Goal: Task Accomplishment & Management: Manage account settings

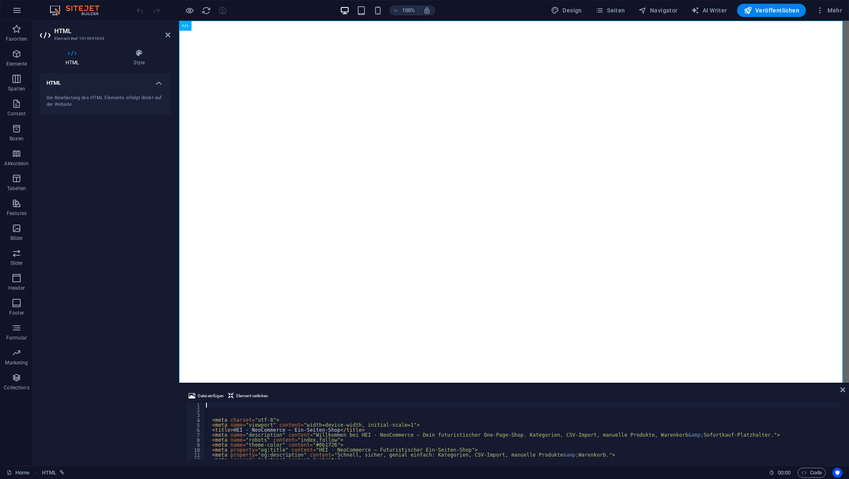
click at [226, 404] on div "< meta charset = "utf-8" > < meta name = "viewport" content = "width=device-wid…" at bounding box center [689, 434] width 971 height 65
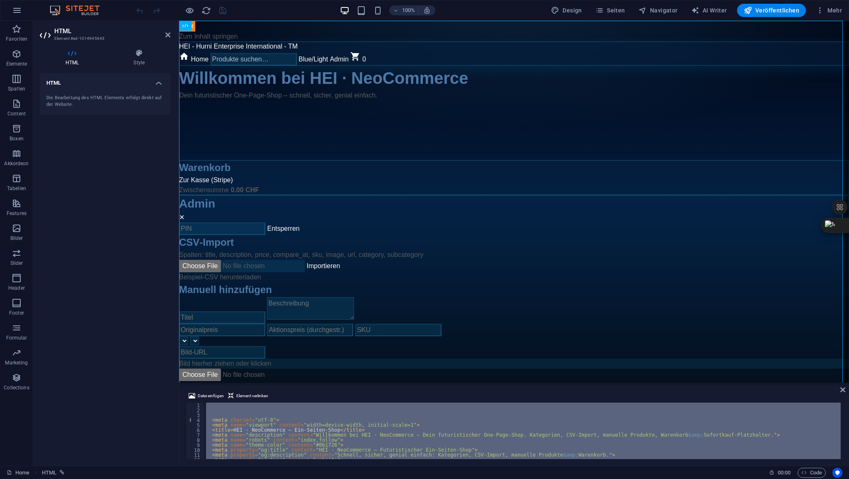
type textarea "document.getElementById('adminBody').classList."
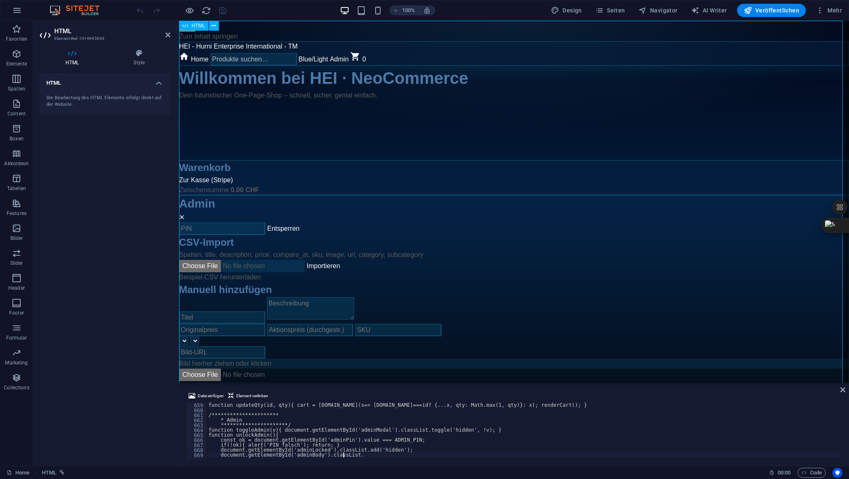
scroll to position [3274, 0]
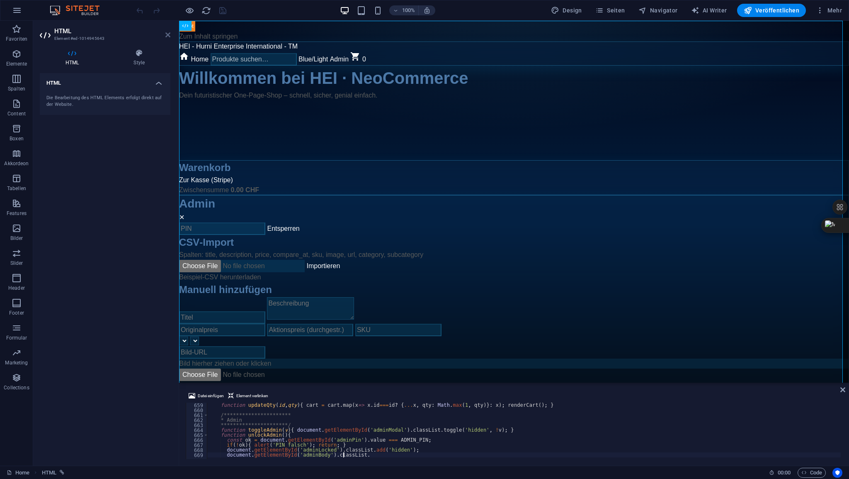
click at [168, 34] on icon at bounding box center [167, 35] width 5 height 7
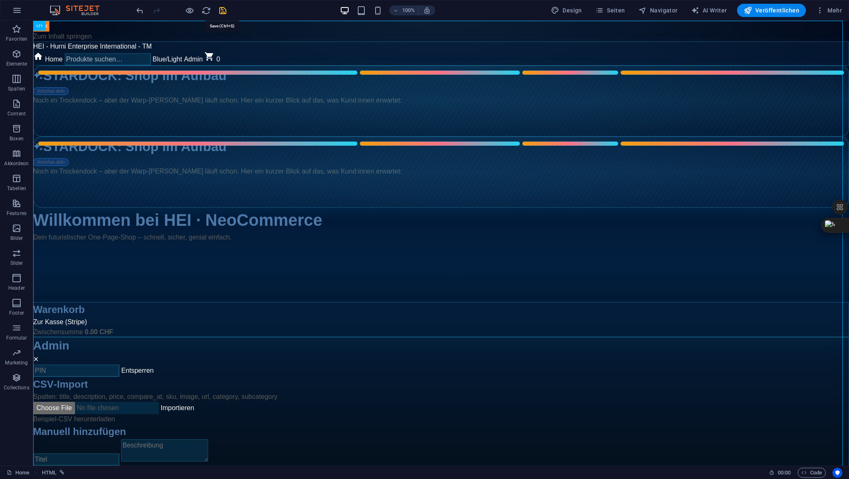
click at [225, 12] on icon "save" at bounding box center [223, 11] width 10 height 10
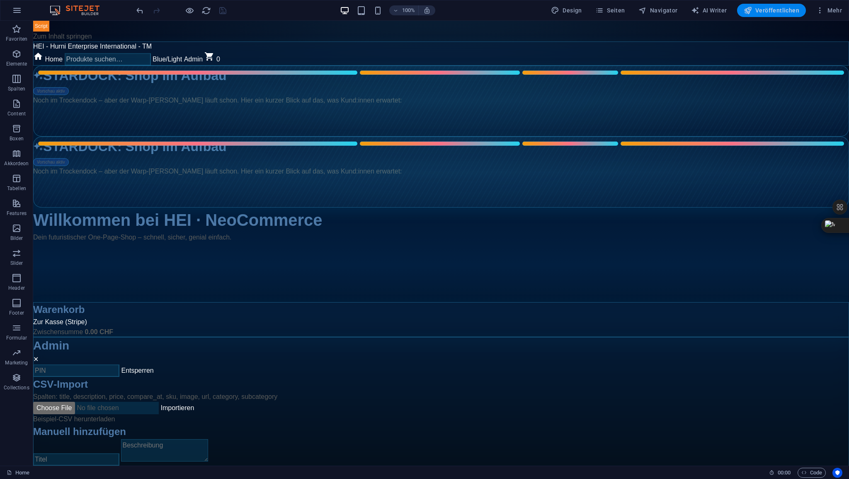
click at [768, 10] on span "Veröffentlichen" at bounding box center [772, 10] width 56 height 8
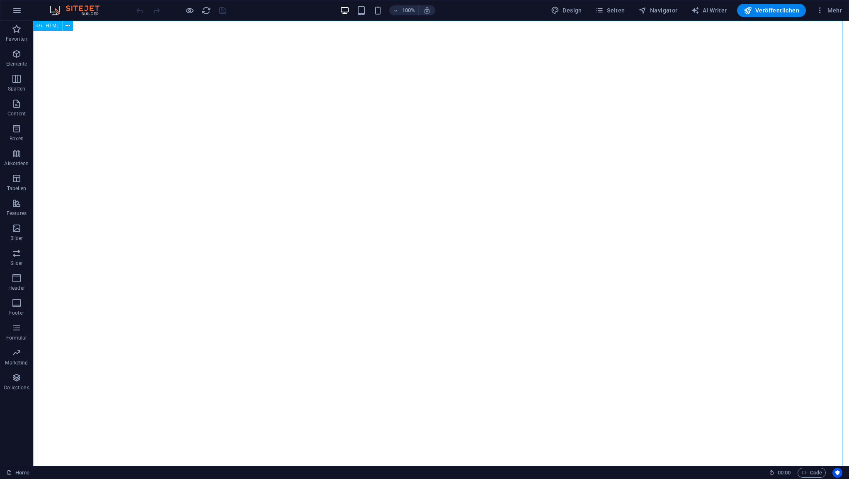
click at [49, 24] on span "HTML" at bounding box center [53, 25] width 14 height 5
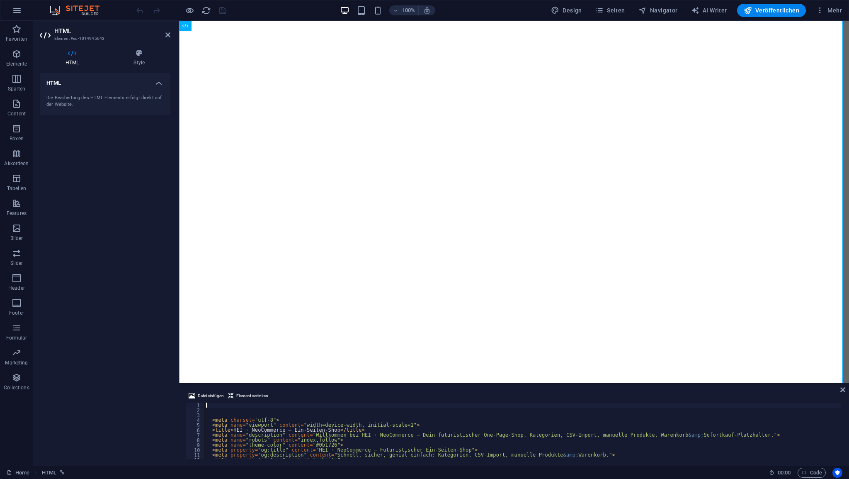
click at [226, 407] on div "< meta charset = "utf-8" > < meta name = "viewport" content = "width=device-wid…" at bounding box center [861, 434] width 1314 height 65
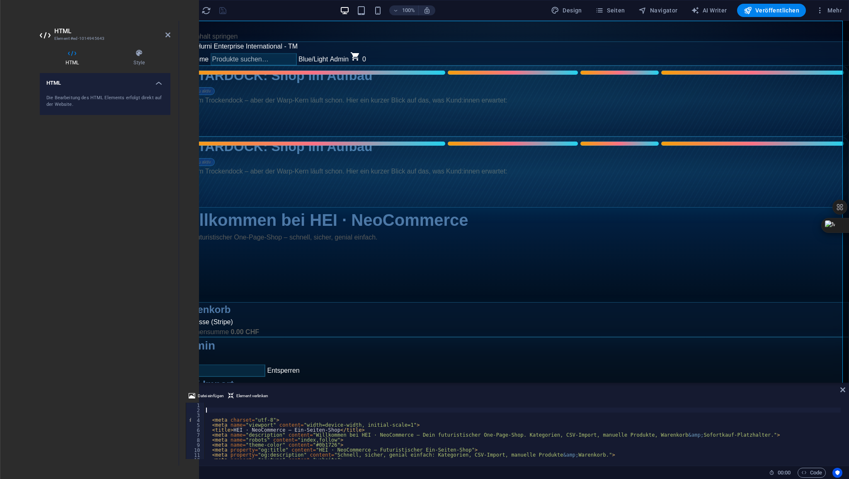
type textarea "</html> </script>"
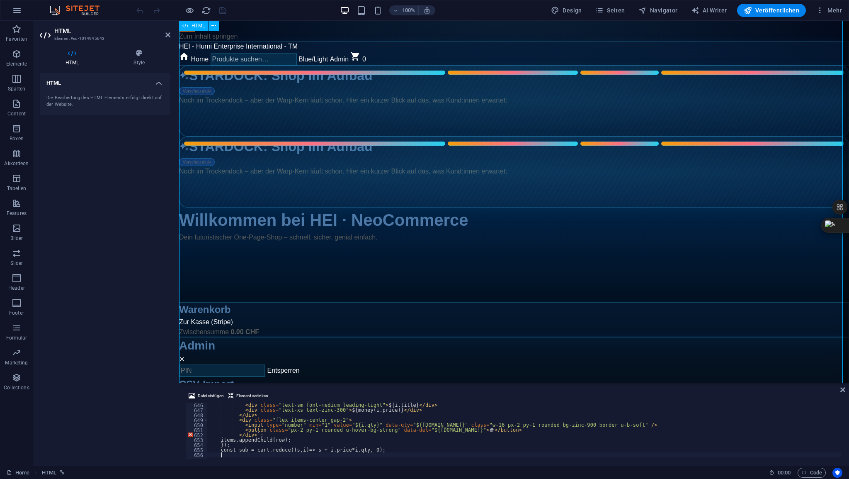
scroll to position [3209, 0]
click at [166, 34] on icon at bounding box center [167, 35] width 5 height 7
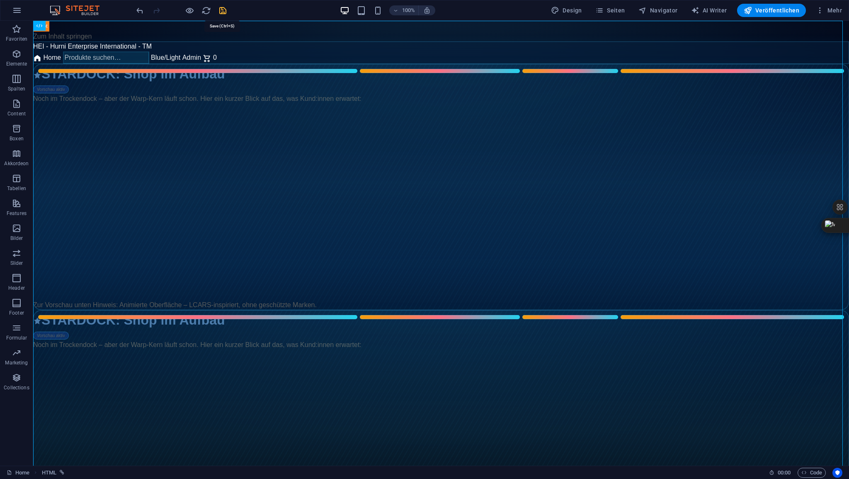
click at [223, 10] on icon "save" at bounding box center [223, 11] width 10 height 10
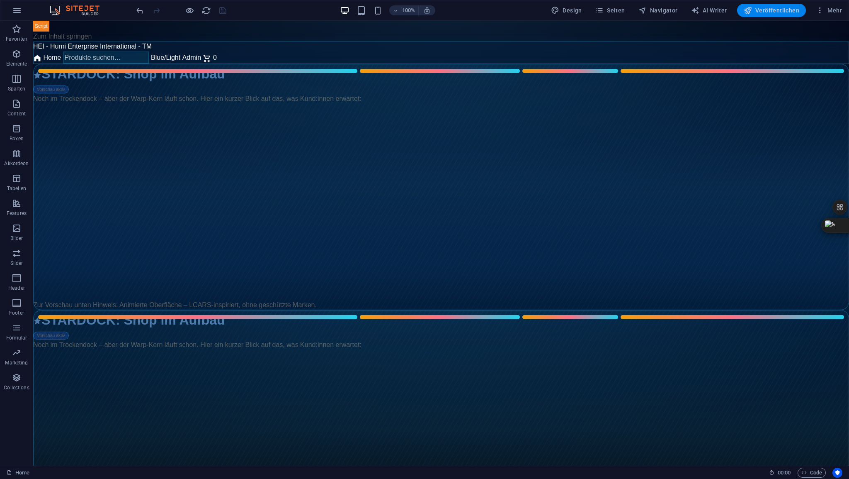
click at [777, 11] on span "Veröffentlichen" at bounding box center [772, 10] width 56 height 8
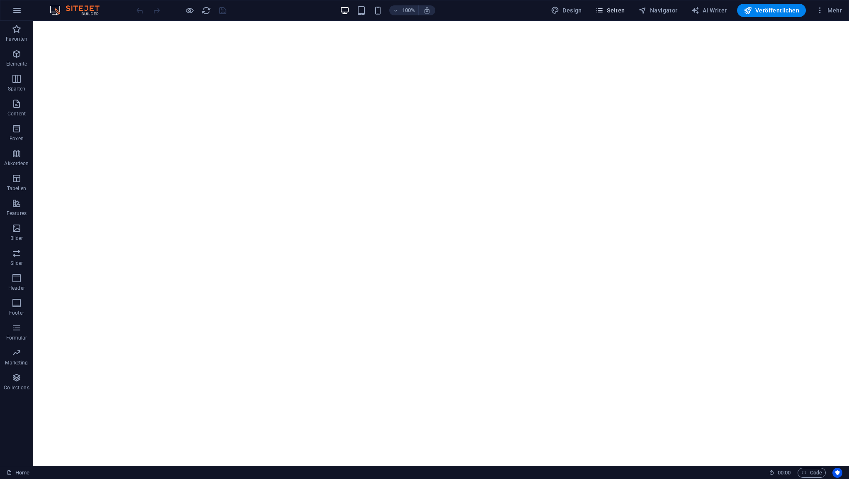
click at [617, 10] on span "Seiten" at bounding box center [610, 10] width 30 height 8
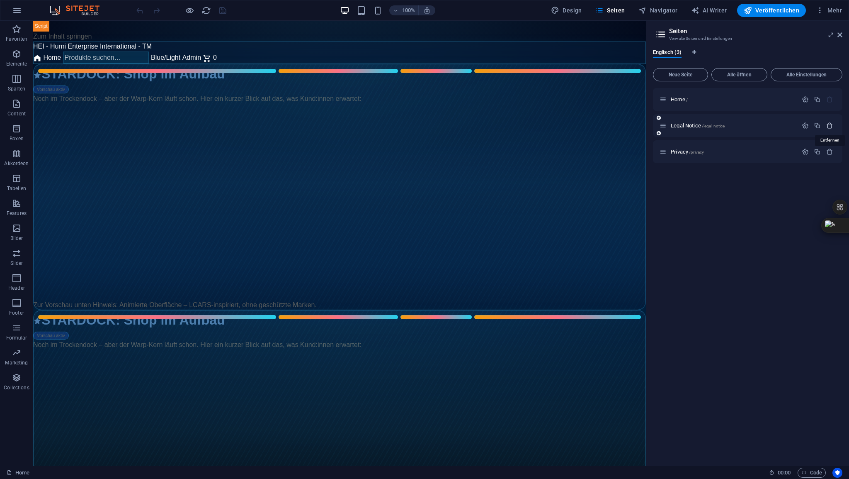
click at [828, 126] on icon "button" at bounding box center [829, 125] width 7 height 7
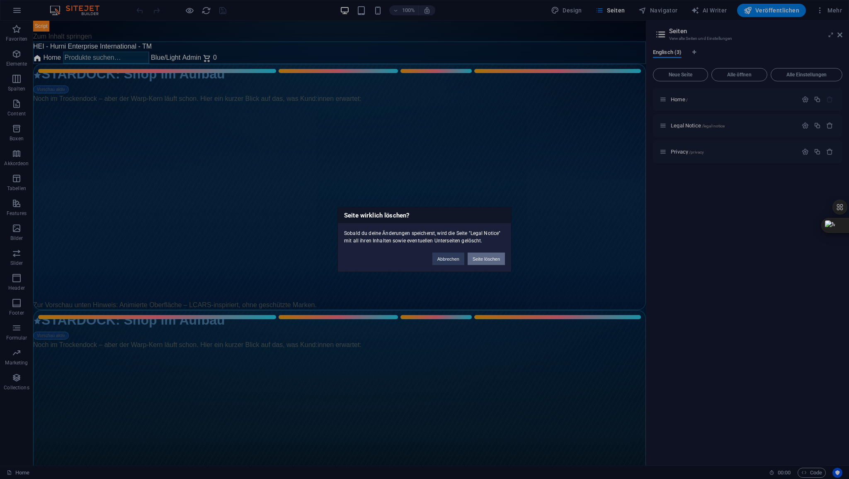
click at [497, 256] on button "Seite löschen" at bounding box center [486, 259] width 37 height 12
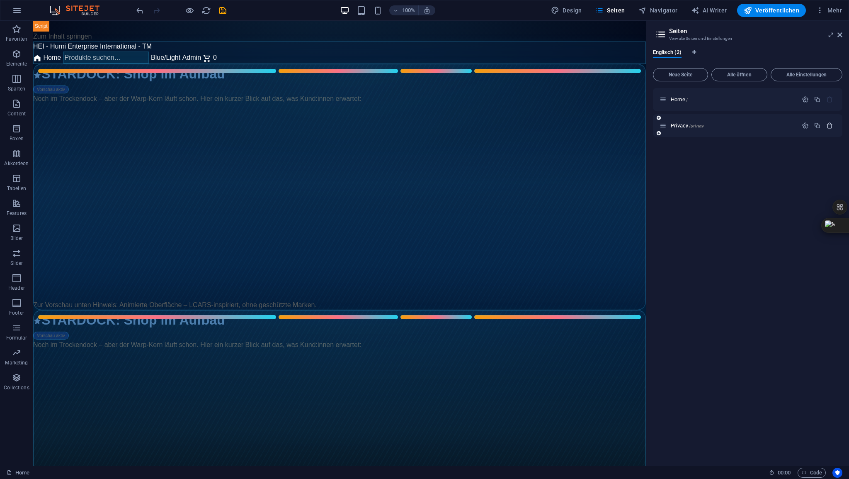
click at [831, 125] on icon "button" at bounding box center [829, 125] width 7 height 7
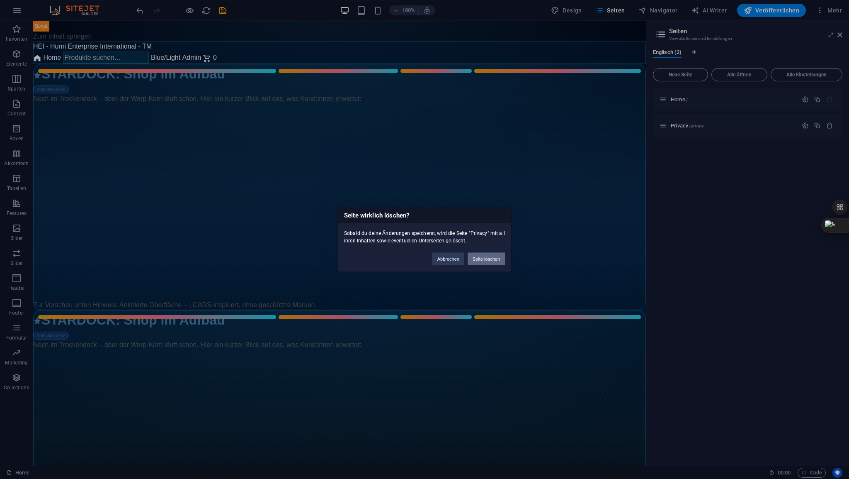
click at [496, 259] on button "Seite löschen" at bounding box center [486, 259] width 37 height 12
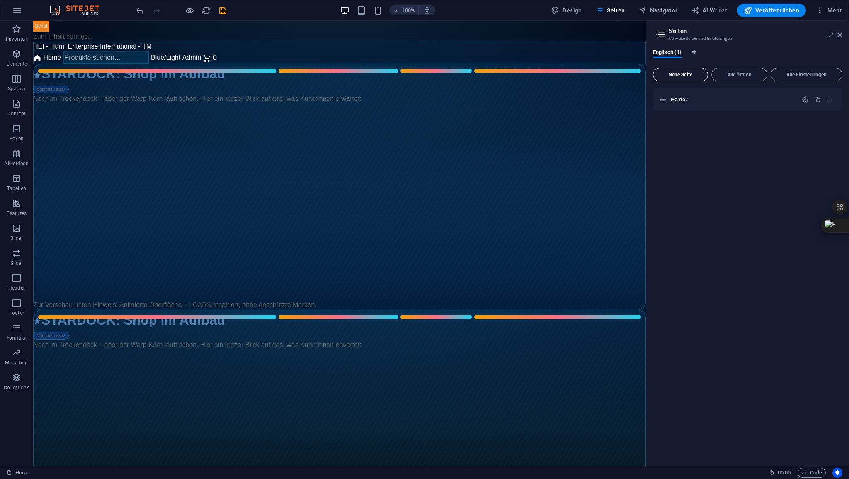
click at [689, 77] on span "Neue Seite" at bounding box center [681, 74] width 48 height 5
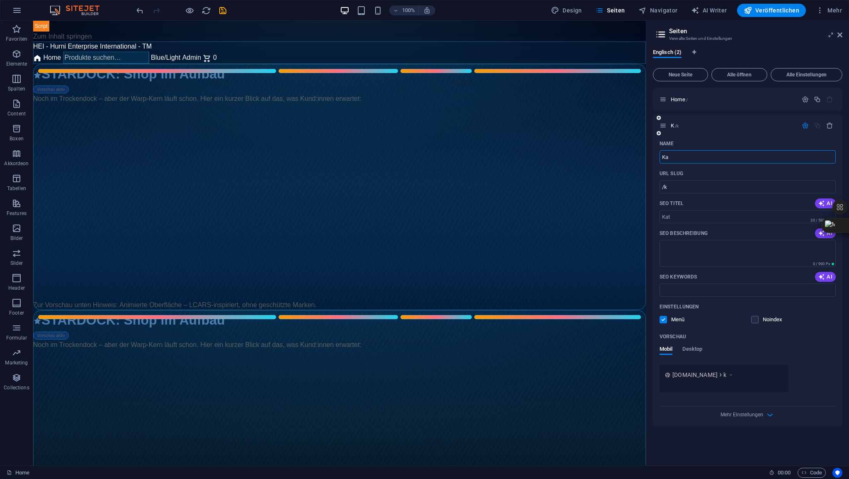
type input "Kat"
type input "/k"
type input "Kate"
type input "/kat"
type input "Katego"
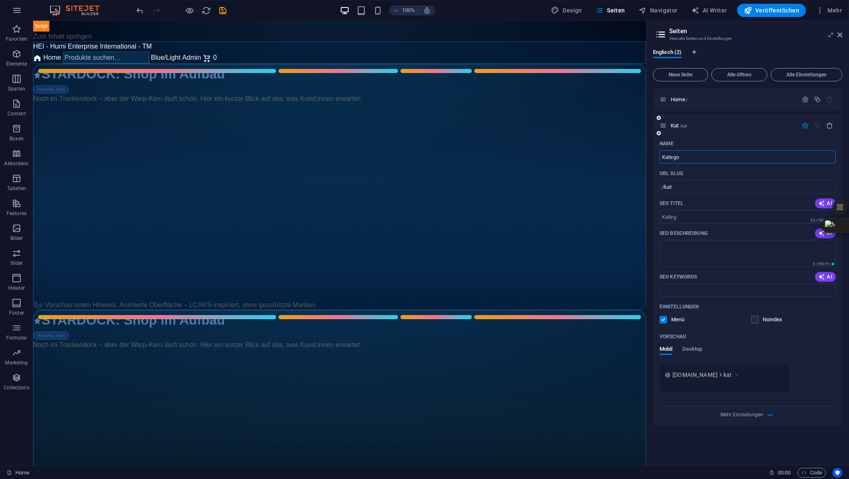
type input "/kateg"
type input "Kategori"
type input "/kategor"
type input "Kategorien-"
type input "/kategorien"
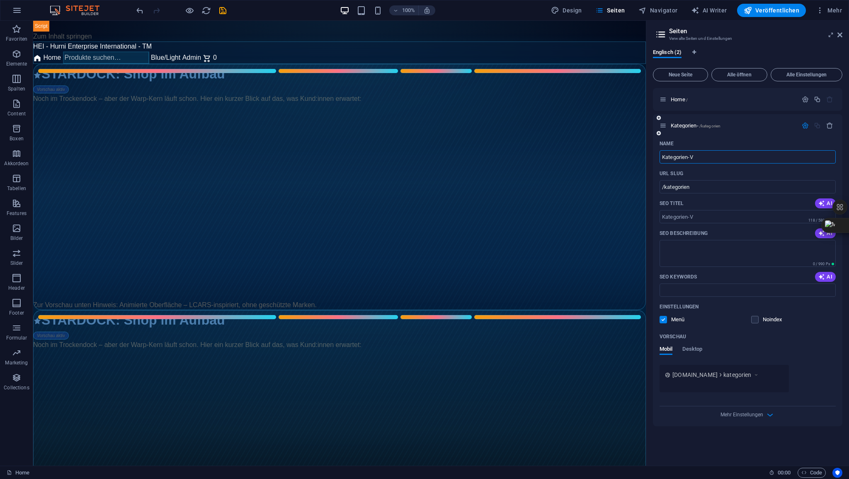
type input "Kategorien-V"
type input "/kategorien-v"
type input "Kategorien-Vor"
type input "/kategorien-vo"
type input "Kategorien-Vorsch"
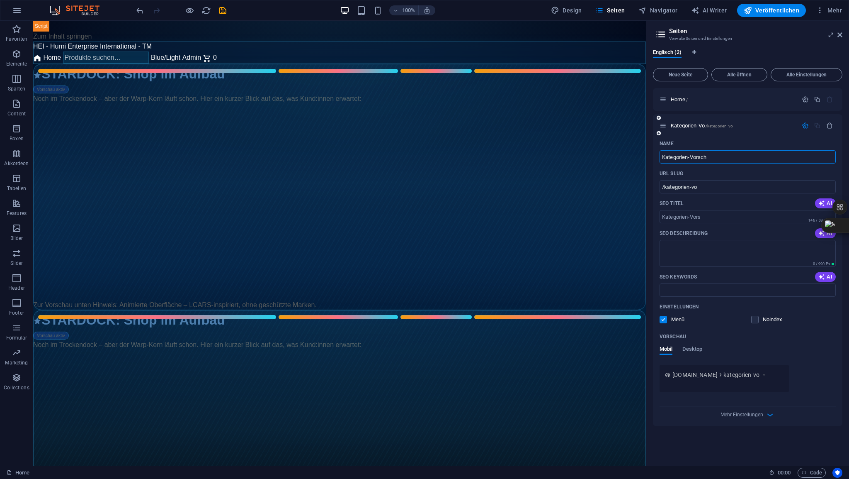
type input "/kategorien-vors"
type input "Kategorien-Vorschau"
type input "/kategorien-vorschau"
type input "Kategorien-Vorschau"
click at [688, 126] on span "Kategorien-Vorschau /kategorien-vorschau" at bounding box center [716, 125] width 91 height 6
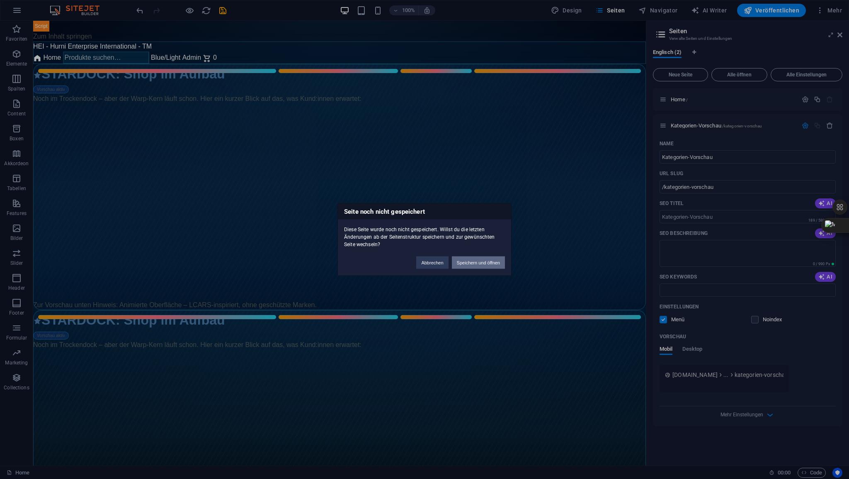
click at [478, 264] on button "Speichern und öffnen" at bounding box center [478, 262] width 53 height 12
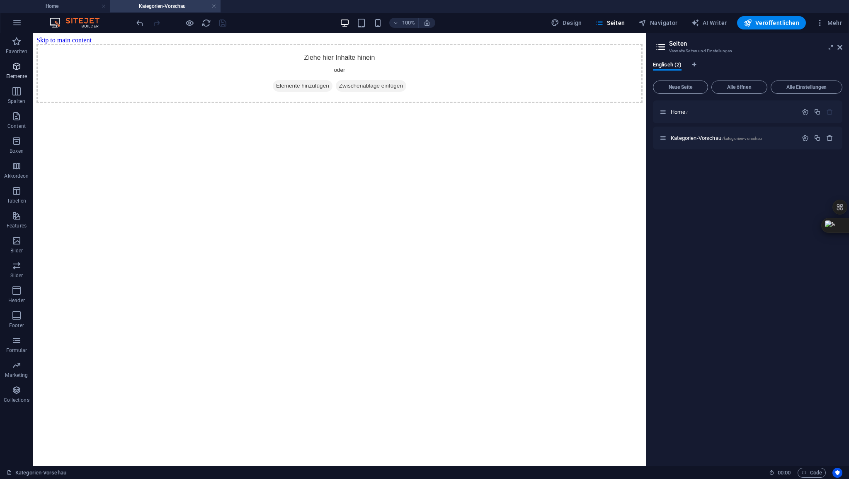
click at [18, 68] on icon "button" at bounding box center [17, 66] width 10 height 10
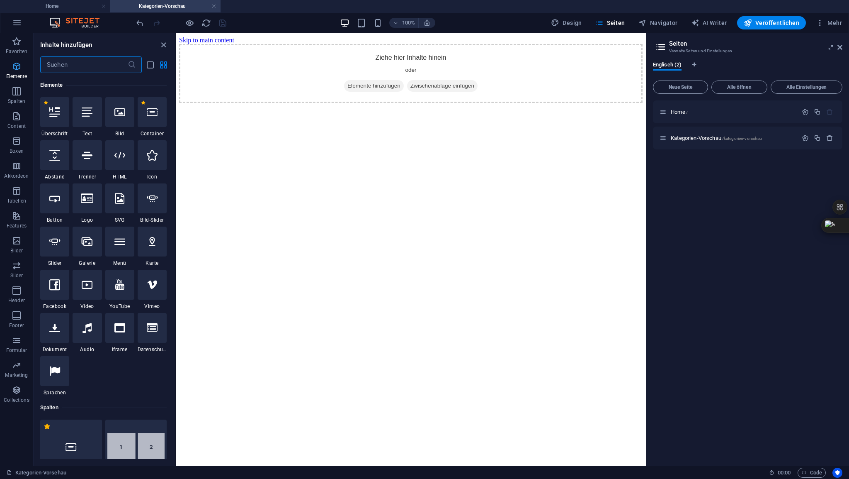
scroll to position [88, 0]
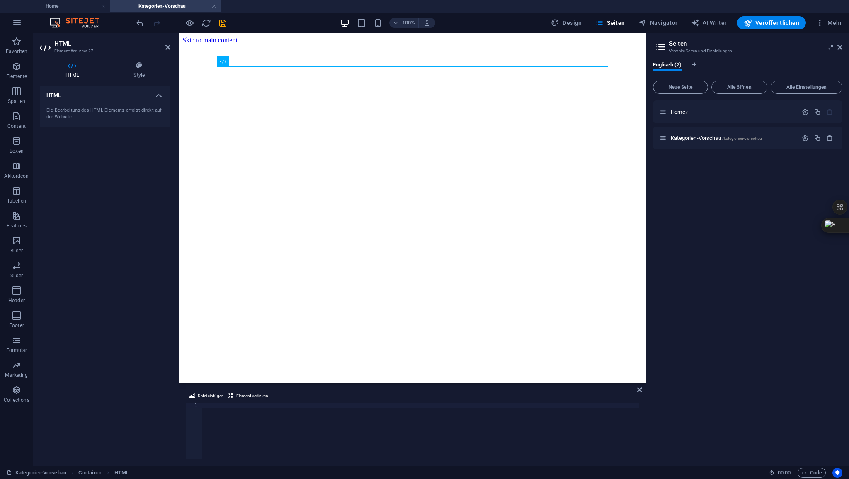
click at [211, 406] on div at bounding box center [420, 435] width 437 height 66
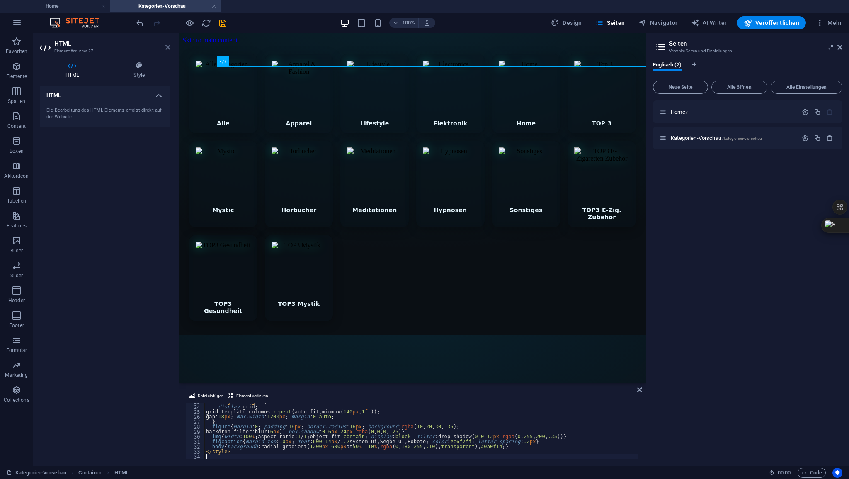
click at [169, 48] on icon at bounding box center [167, 47] width 5 height 7
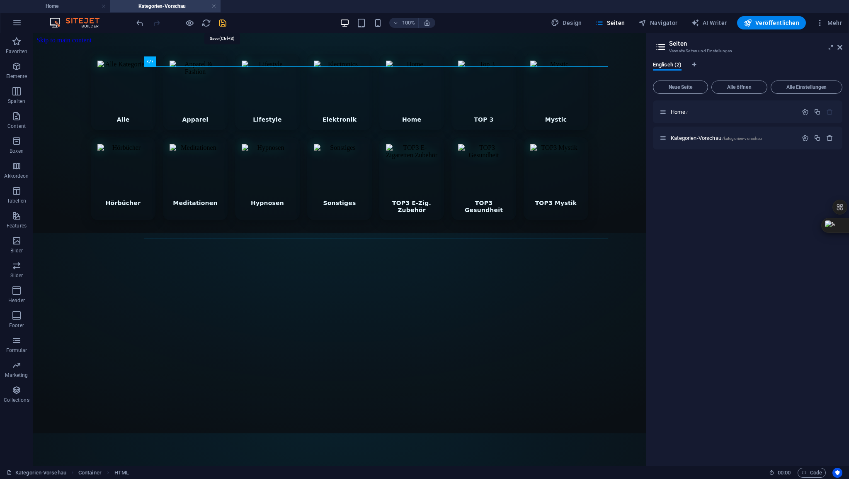
click at [220, 23] on icon "save" at bounding box center [223, 23] width 10 height 10
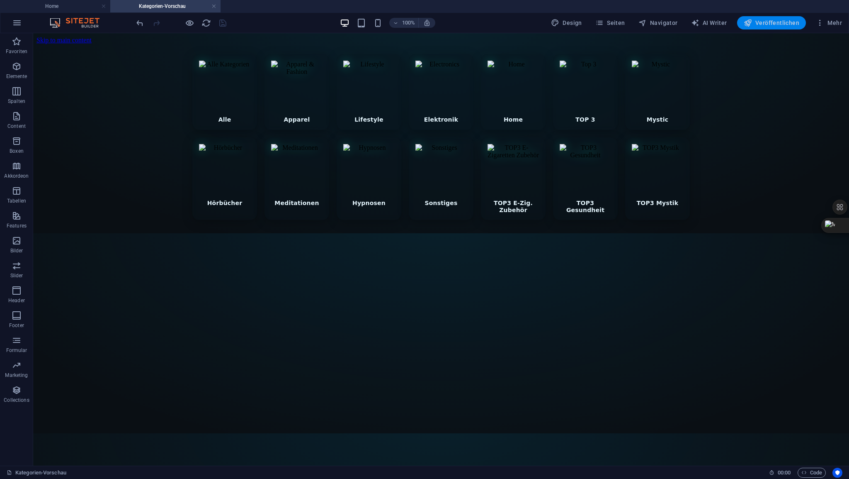
click at [772, 24] on span "Veröffentlichen" at bounding box center [772, 23] width 56 height 8
